Goal: Task Accomplishment & Management: Manage account settings

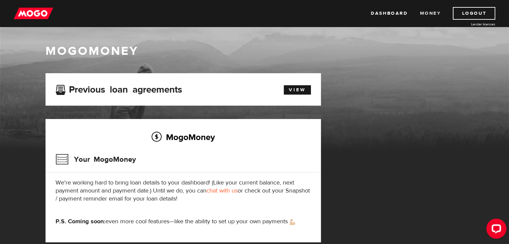
click at [426, 13] on link "Money" at bounding box center [430, 13] width 21 height 13
click at [388, 13] on link "Dashboard" at bounding box center [389, 13] width 37 height 13
click at [428, 8] on link "Money" at bounding box center [430, 13] width 21 height 13
click at [387, 12] on link "Dashboard" at bounding box center [389, 13] width 37 height 13
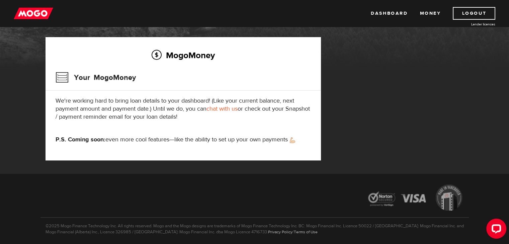
scroll to position [38, 0]
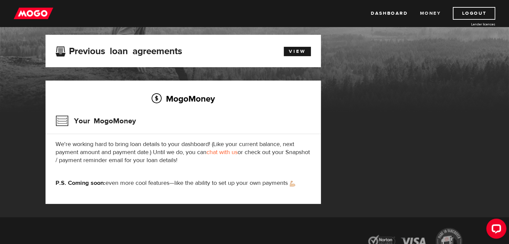
click at [423, 13] on link "Money" at bounding box center [430, 13] width 21 height 13
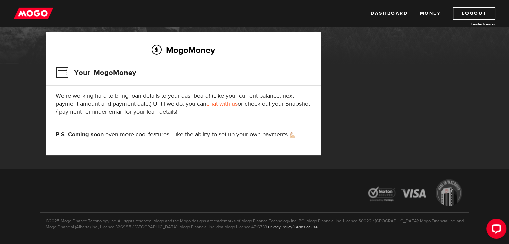
scroll to position [100, 0]
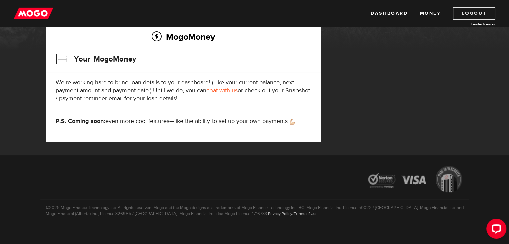
click at [475, 12] on link "Logout" at bounding box center [474, 13] width 43 height 13
